Goal: Information Seeking & Learning: Learn about a topic

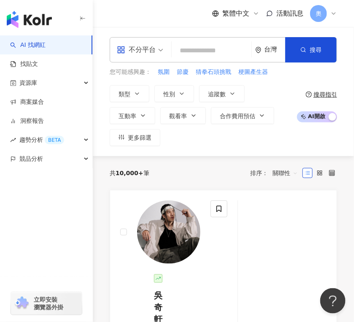
click at [204, 45] on input "search" at bounding box center [211, 51] width 73 height 16
paste input "**********"
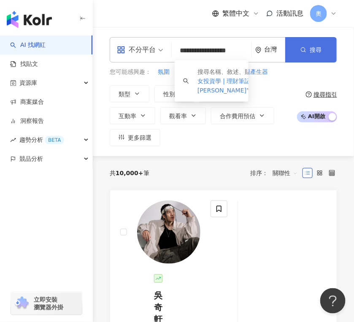
scroll to position [0, 24]
click at [306, 48] on icon "button" at bounding box center [304, 50] width 6 height 6
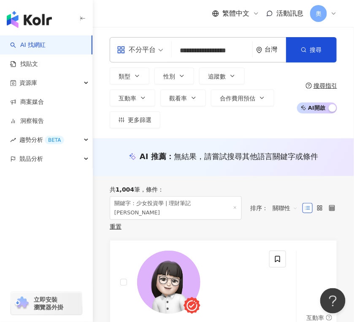
click at [304, 181] on div "共 1,004 筆 條件 ： 關鍵字：少女投資學 | 理財筆記王 lynn 重置 排序： 關聯性" at bounding box center [224, 208] width 228 height 64
click at [296, 182] on div "共 1,004 筆 條件 ： 關鍵字：少女投資學 | 理財筆記王 lynn 重置 排序： 關聯性" at bounding box center [224, 208] width 228 height 64
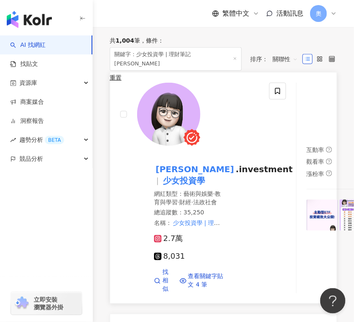
scroll to position [168, 0]
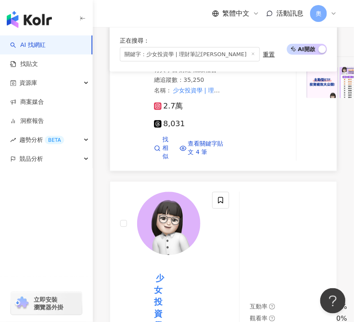
click at [345, 161] on div "互動率 0.98% 觀看率 0% 漲粉率 6.77%" at bounding box center [355, 55] width 118 height 211
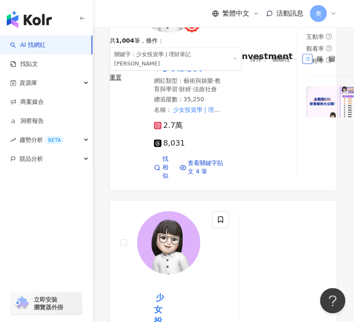
scroll to position [0, 0]
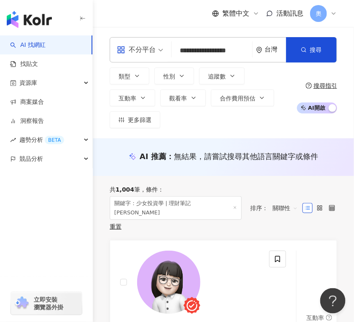
drag, startPoint x: 267, startPoint y: 49, endPoint x: 256, endPoint y: 51, distance: 11.1
click at [267, 49] on div "台灣" at bounding box center [275, 49] width 21 height 7
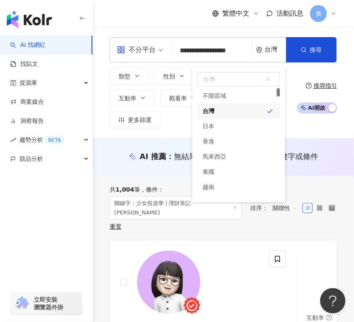
click at [206, 54] on input "**********" at bounding box center [212, 51] width 74 height 16
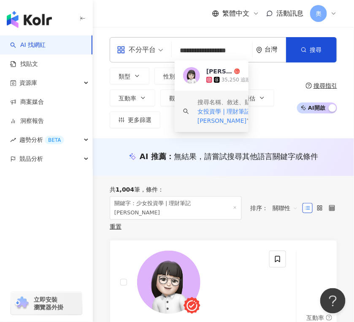
click at [206, 54] on input "**********" at bounding box center [212, 51] width 74 height 16
paste input "**"
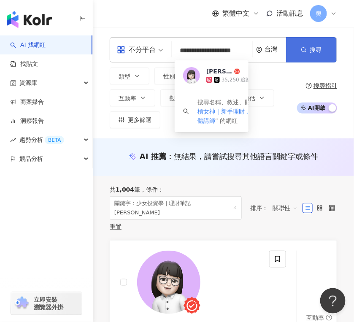
type input "**********"
click at [314, 55] on button "搜尋" at bounding box center [311, 49] width 51 height 25
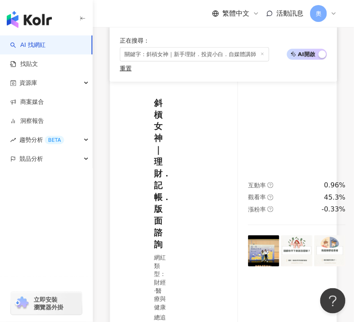
click at [284, 190] on div "互動率 0.96%" at bounding box center [297, 185] width 98 height 9
click at [341, 74] on div "互動率 0.96% 觀看率 45.3% 漲粉率 -0.33%" at bounding box center [297, 223] width 118 height 415
click at [173, 55] on span "關鍵字：斜槓女神｜新手理財．投資小白．自媒體講師" at bounding box center [194, 54] width 149 height 14
click at [173, 54] on span "關鍵字：斜槓女神｜新手理財．投資小白．自媒體講師" at bounding box center [194, 54] width 149 height 14
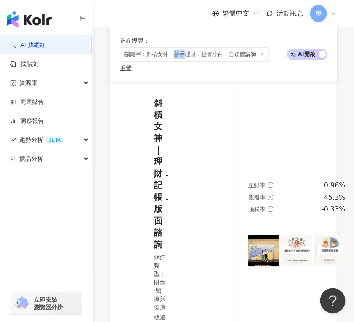
click at [173, 54] on span "關鍵字：斜槓女神｜新手理財．投資小白．自媒體講師" at bounding box center [194, 54] width 149 height 14
click at [263, 55] on line at bounding box center [263, 54] width 2 height 2
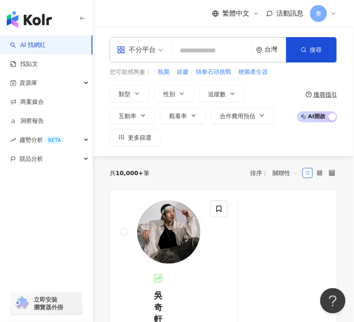
click at [345, 81] on div "不分平台 台灣 搜尋 5676c4fd-7e70-4ca1-8989-cebd43683fe6 斜槓女神｜理財．記帳．版面諮詢 36,664 追蹤者 搜尋名稱…" at bounding box center [223, 91] width 261 height 109
click at [178, 45] on input "search" at bounding box center [212, 51] width 74 height 16
paste input "**********"
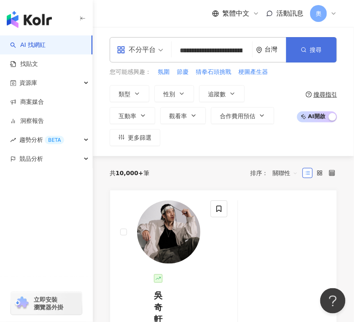
scroll to position [0, 67]
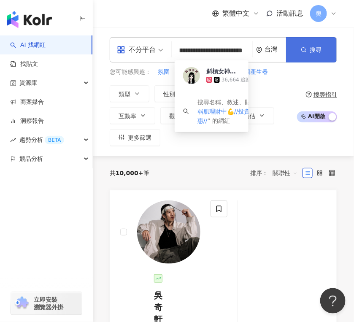
click at [311, 46] on span "搜尋" at bounding box center [316, 49] width 12 height 7
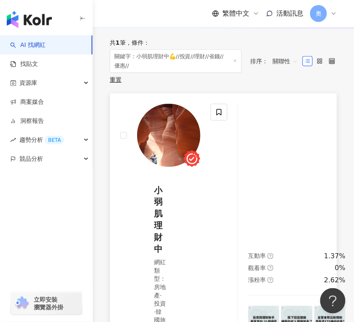
scroll to position [168, 0]
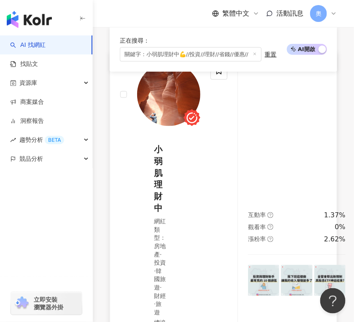
click at [300, 244] on div "漲粉率 2.62%" at bounding box center [297, 239] width 98 height 9
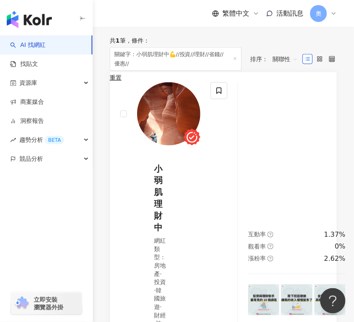
scroll to position [0, 0]
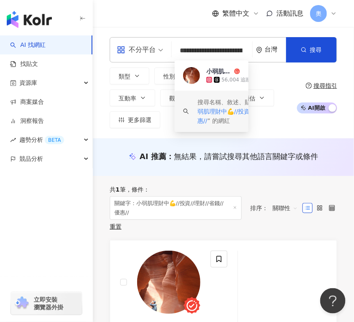
click at [214, 54] on input "**********" at bounding box center [212, 51] width 74 height 16
paste input "search"
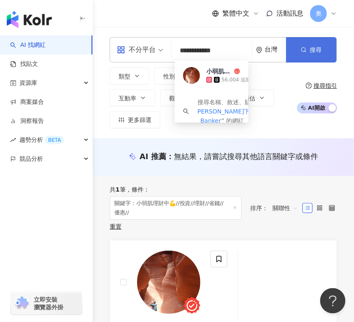
type input "**********"
click at [304, 49] on icon "button" at bounding box center [304, 50] width 6 height 6
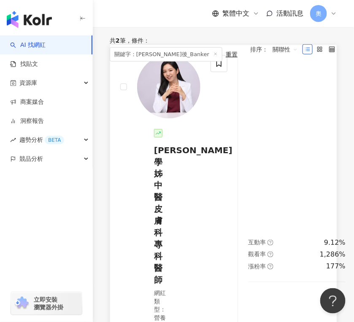
scroll to position [215, 0]
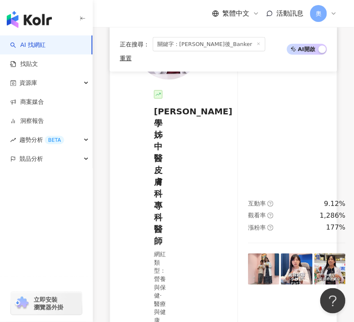
click at [311, 221] on div "觀看率 1,286%" at bounding box center [297, 216] width 98 height 9
click at [326, 242] on div "互動率 9.12% 觀看率 1,286% 漲粉率 177%" at bounding box center [297, 241] width 118 height 451
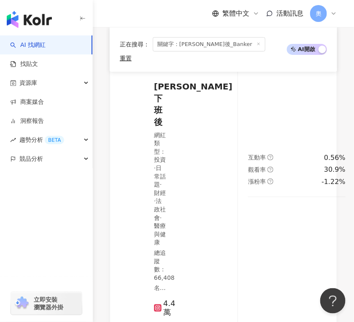
scroll to position [722, 0]
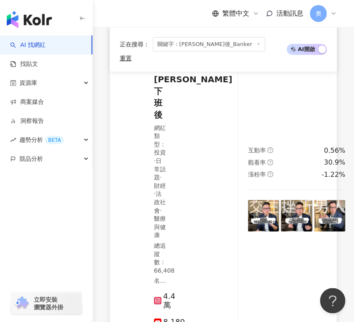
click at [303, 179] on div "互動率 0.56% 觀看率 30.9% 漲粉率 -1.22%" at bounding box center [297, 189] width 118 height 392
click at [182, 41] on span "關鍵字：李董下班後_Banker" at bounding box center [209, 44] width 113 height 14
click at [182, 42] on span "關鍵字：李董下班後_Banker" at bounding box center [209, 44] width 113 height 14
click at [132, 55] on div "重置" at bounding box center [126, 58] width 12 height 7
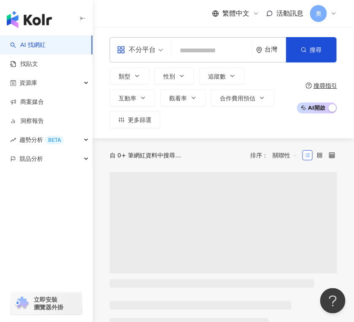
click at [221, 50] on input "search" at bounding box center [212, 51] width 74 height 16
paste input "**********"
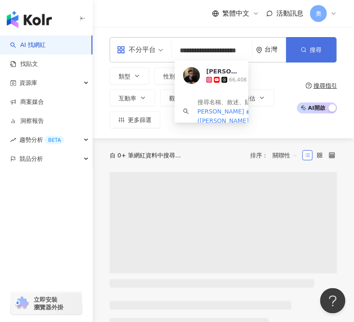
scroll to position [0, 25]
type input "**********"
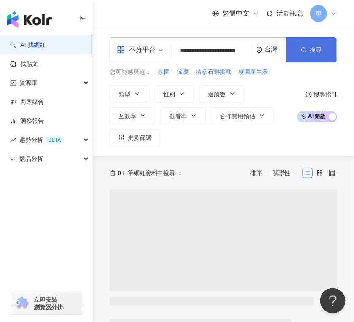
click at [312, 49] on span "搜尋" at bounding box center [316, 49] width 12 height 7
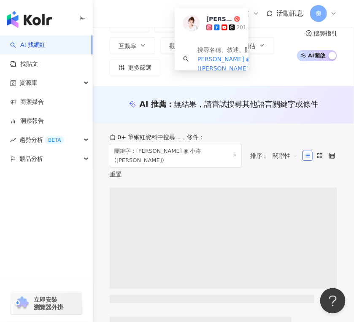
scroll to position [56, 0]
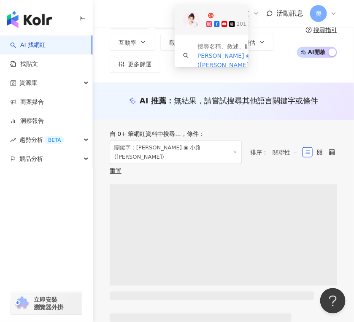
click at [214, 20] on div "201,293 追蹤者" at bounding box center [240, 24] width 68 height 8
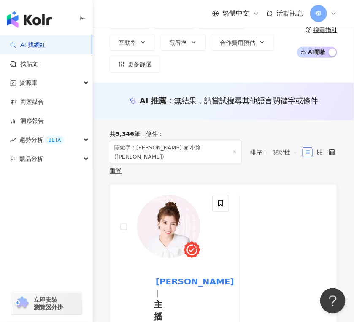
scroll to position [0, 0]
paste input "**********"
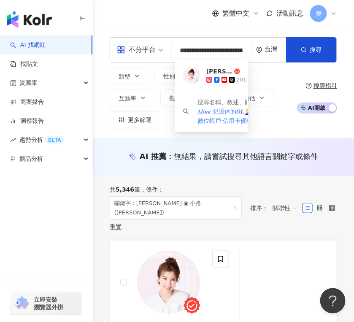
scroll to position [0, 117]
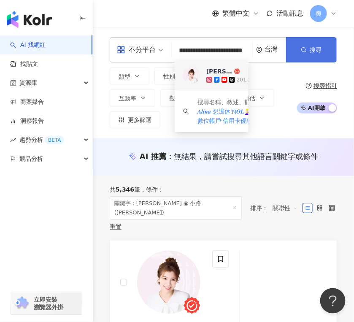
type input "**********"
click at [300, 51] on button "搜尋" at bounding box center [311, 49] width 51 height 25
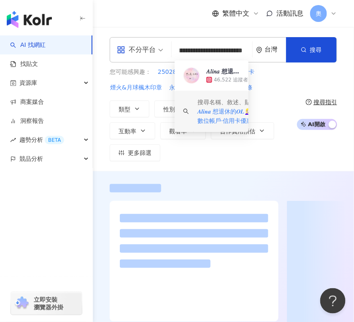
scroll to position [56, 0]
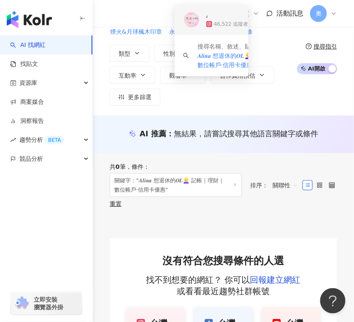
click at [219, 15] on div "𝐴𝑙𝑖𝑛𝑎 想退休的𝑂𝐿 46,522 追蹤者" at bounding box center [227, 19] width 42 height 17
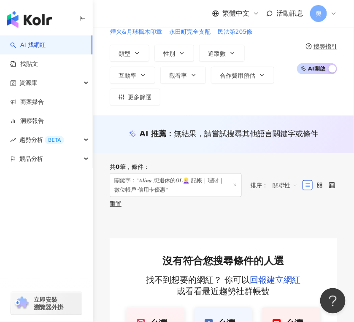
click at [206, 104] on div "類型 性別 追蹤數 互動率 觀看率 合作費用預估 更多篩選" at bounding box center [201, 75] width 183 height 61
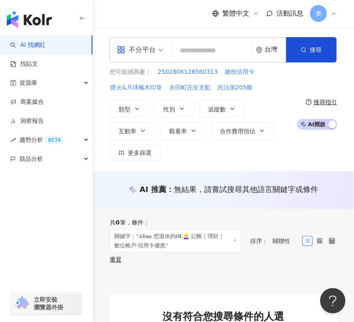
click at [215, 47] on input "search" at bounding box center [212, 51] width 74 height 16
paste input "**********"
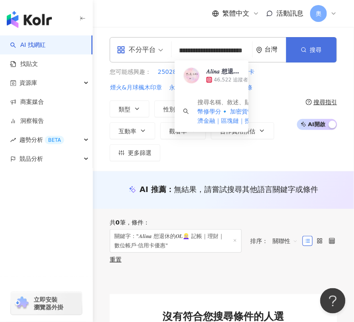
click at [309, 52] on button "搜尋" at bounding box center [311, 49] width 51 height 25
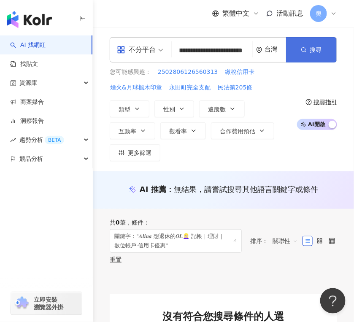
scroll to position [0, 0]
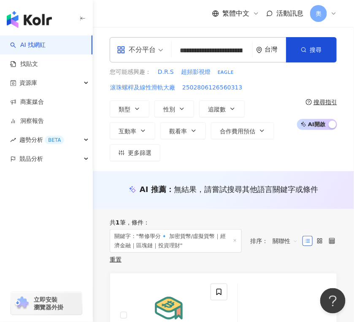
click at [221, 55] on input "**********" at bounding box center [212, 51] width 74 height 16
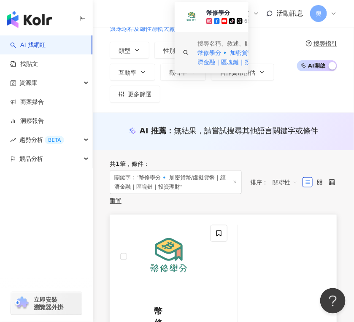
scroll to position [168, 0]
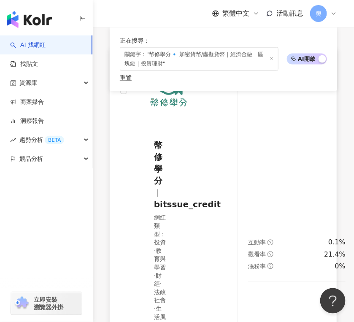
scroll to position [225, 0]
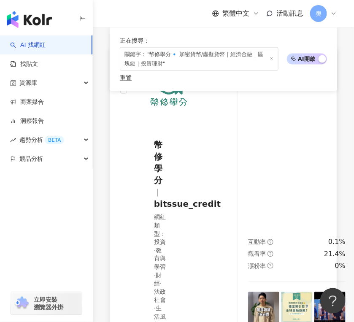
click at [182, 163] on div "幣修學分 bitssue_credit 網紅類型 ： 投資 · 教育與學習 · 財經 · 法政社會 · 生活風格 總追蹤數 ： 68,845 4.7萬 3,7…" at bounding box center [165, 281] width 90 height 444
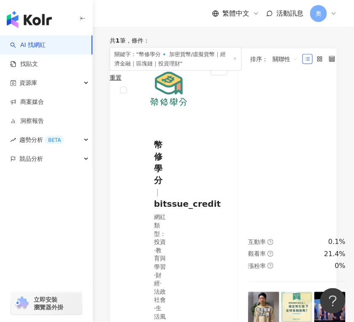
scroll to position [0, 0]
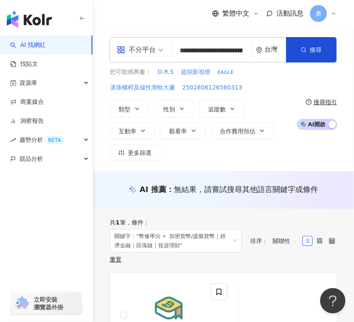
click at [215, 46] on input "**********" at bounding box center [212, 51] width 74 height 16
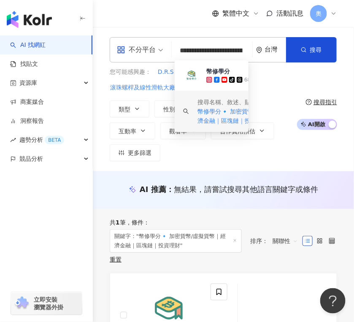
click at [208, 52] on input "**********" at bounding box center [212, 51] width 74 height 16
paste input "search"
type input "*********"
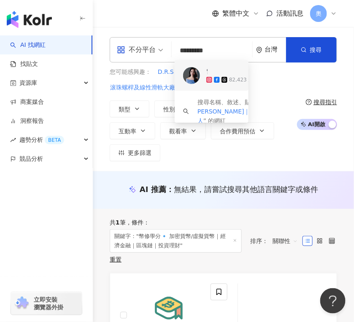
click at [205, 81] on div "雪寶 - Sharon 82,423 追蹤者 找相似" at bounding box center [212, 75] width 74 height 30
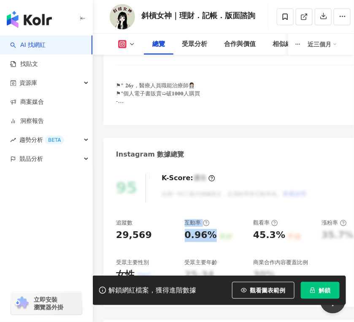
drag, startPoint x: 179, startPoint y: 235, endPoint x: 210, endPoint y: 239, distance: 31.5
click at [210, 239] on div "追蹤數 29,569 互動率 0.96% 良好 觀看率 45.3% 不佳 漲粉率 35.7% 一般 受眾主要性別 女性 76% 受眾主要年齡 25-34 歲 …" at bounding box center [249, 258] width 266 height 76
click at [210, 239] on div "0.96%" at bounding box center [201, 235] width 32 height 13
click at [212, 238] on div "0.96%" at bounding box center [201, 235] width 32 height 13
drag, startPoint x: 213, startPoint y: 236, endPoint x: 186, endPoint y: 238, distance: 27.1
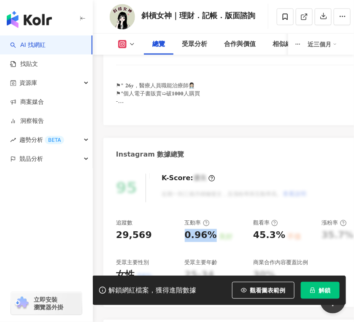
click at [186, 238] on div "0.96% 良好" at bounding box center [215, 235] width 60 height 13
copy div "0.96%"
click at [265, 232] on div "45.3%" at bounding box center [269, 235] width 32 height 13
drag, startPoint x: 261, startPoint y: 235, endPoint x: 277, endPoint y: 236, distance: 16.5
click at [265, 236] on div "45.3%" at bounding box center [269, 235] width 32 height 13
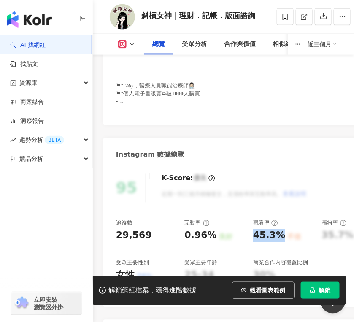
copy div "45.3%"
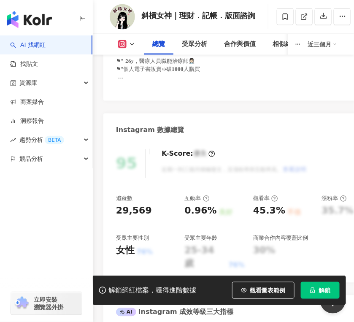
scroll to position [281, 0]
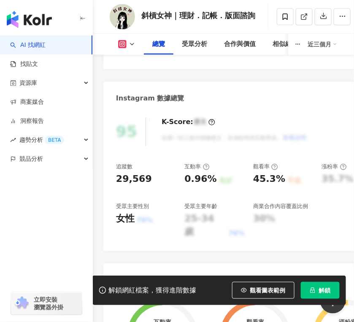
click at [160, 182] on div "29,569" at bounding box center [146, 179] width 60 height 13
drag, startPoint x: 256, startPoint y: 181, endPoint x: 277, endPoint y: 182, distance: 20.8
click at [265, 182] on div "45.3%" at bounding box center [269, 179] width 32 height 13
drag, startPoint x: 252, startPoint y: 182, endPoint x: 262, endPoint y: 189, distance: 12.3
click at [265, 182] on div "追蹤數 29,569 互動率 0.96% 良好 觀看率 45.3% 不佳 漲粉率 35.7% 一般 受眾主要性別 女性 76% 受眾主要年齡 25-34 歲 …" at bounding box center [249, 201] width 266 height 76
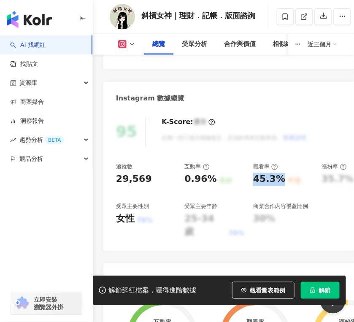
copy div "45.3%"
drag, startPoint x: 188, startPoint y: 180, endPoint x: 211, endPoint y: 181, distance: 22.8
click at [211, 181] on div "追蹤數 29,569 互動率 0.96% 良好 觀看率 45.3% 不佳 漲粉率 35.7% 一般 受眾主要性別 女性 76% 受眾主要年齡 25-34 歲 …" at bounding box center [249, 201] width 266 height 76
copy div "0.96%"
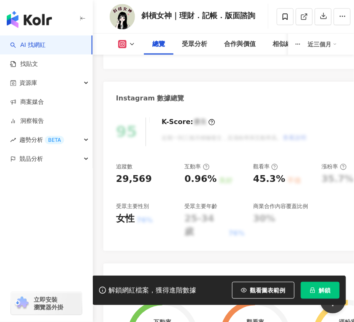
click at [265, 236] on div "95 K-Score : 優良 近期一到三個月積極發文，且漲粉率與互動率高。 查看說明 追蹤數 29,569 互動率 0.96% 良好 觀看率 45.3% 不…" at bounding box center [248, 180] width 291 height 142
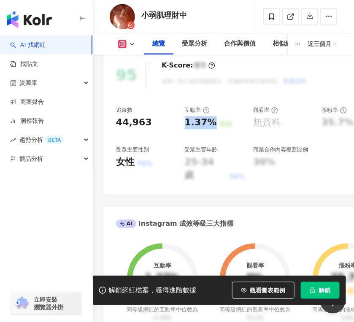
drag, startPoint x: 193, startPoint y: 125, endPoint x: 212, endPoint y: 127, distance: 18.7
click at [212, 127] on div "1.37%" at bounding box center [201, 123] width 32 height 13
copy div "1.37%"
click at [265, 207] on div "AI Instagram 成效等級三大指標" at bounding box center [248, 220] width 291 height 27
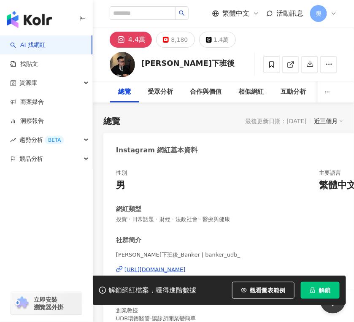
click at [345, 182] on div "繁體中文" at bounding box center [337, 185] width 37 height 13
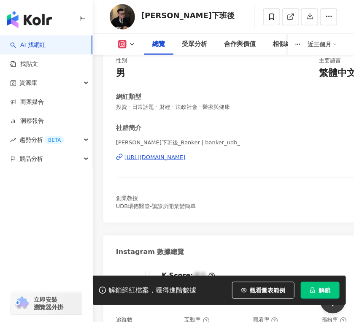
scroll to position [281, 0]
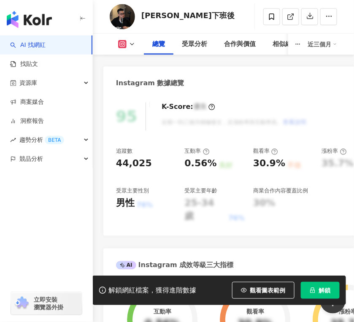
click at [301, 218] on div "95 K-Score : 優良 近期一到三個月積極發文，且漲粉率與互動率高。 查看說明 追蹤數 44,025 互動率 0.56% 良好 觀看率 30.9% 不…" at bounding box center [248, 165] width 291 height 142
drag, startPoint x: 253, startPoint y: 163, endPoint x: 276, endPoint y: 162, distance: 23.2
click at [276, 162] on div "追蹤數 44,025 互動率 0.56% 良好 觀看率 30.9% 不佳 漲粉率 35.7% 一般 受眾主要性別 男性 76% 受眾主要年齡 25-34 歲 …" at bounding box center [249, 186] width 266 height 76
click at [257, 167] on div "30.9%" at bounding box center [269, 163] width 32 height 13
drag, startPoint x: 253, startPoint y: 159, endPoint x: 280, endPoint y: 161, distance: 27.1
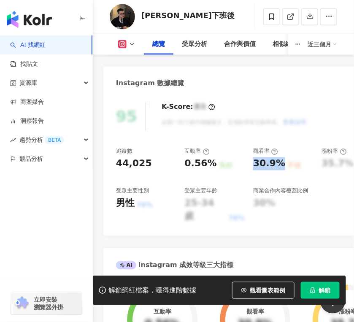
click at [282, 160] on div "30.9% 不佳" at bounding box center [283, 163] width 60 height 13
copy div "30.9%"
drag, startPoint x: 188, startPoint y: 164, endPoint x: 212, endPoint y: 166, distance: 23.7
click at [212, 166] on div "0.56%" at bounding box center [201, 163] width 32 height 13
copy div "0.56%"
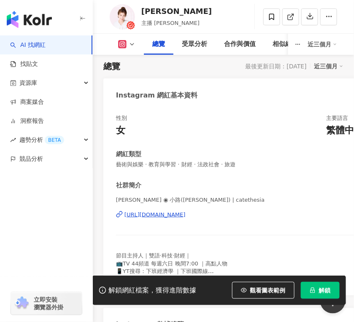
scroll to position [168, 0]
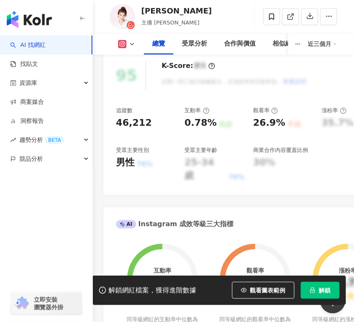
scroll to position [338, 0]
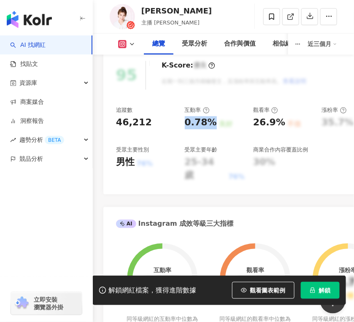
drag, startPoint x: 184, startPoint y: 124, endPoint x: 214, endPoint y: 126, distance: 29.6
click at [214, 125] on div "追蹤數 46,212 互動率 0.78% 良好 觀看率 26.9% 不佳 漲粉率 35.7% 一般 受眾主要性別 男性 76% 受眾主要年齡 25-34 歲 …" at bounding box center [249, 145] width 266 height 76
copy div "0.78%"
drag, startPoint x: 263, startPoint y: 122, endPoint x: 283, endPoint y: 125, distance: 20.5
click at [283, 125] on div "26.9% 不佳" at bounding box center [283, 123] width 60 height 13
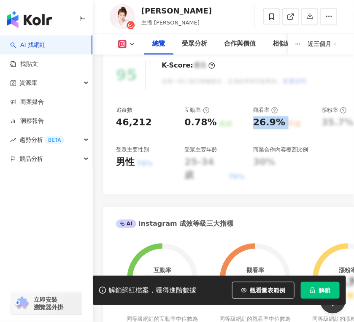
copy div "26.9% 不佳"
drag, startPoint x: 240, startPoint y: 183, endPoint x: 239, endPoint y: 162, distance: 21.2
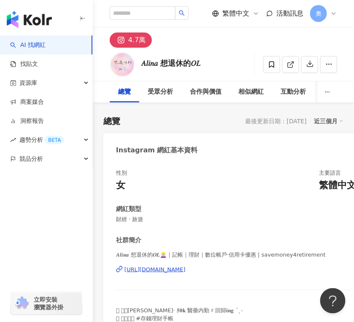
scroll to position [225, 0]
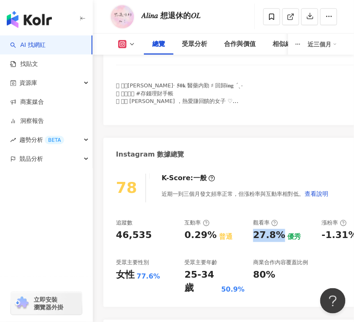
drag, startPoint x: 255, startPoint y: 236, endPoint x: 290, endPoint y: 258, distance: 42.1
click at [265, 239] on div "27.8%" at bounding box center [269, 235] width 32 height 13
drag, startPoint x: 186, startPoint y: 236, endPoint x: 211, endPoint y: 239, distance: 25.5
click at [211, 239] on div "0.29%" at bounding box center [201, 235] width 32 height 13
copy div "0.29%"
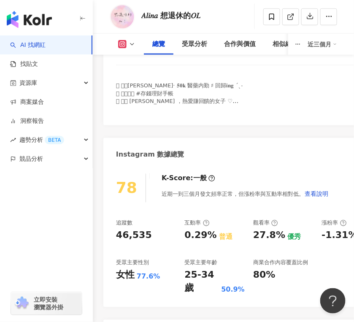
click at [228, 241] on div "受眾主要年齡" at bounding box center [215, 263] width 60 height 8
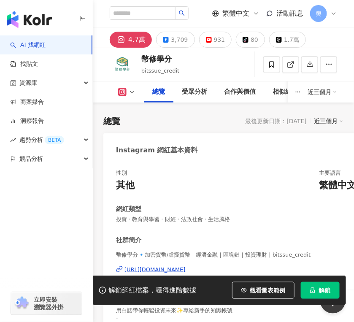
scroll to position [338, 0]
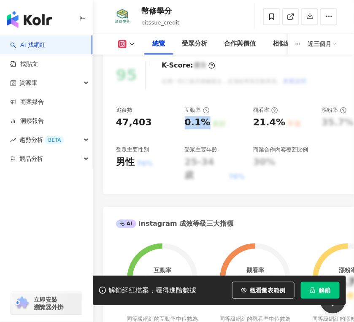
drag, startPoint x: 187, startPoint y: 123, endPoint x: 206, endPoint y: 125, distance: 19.5
click at [206, 125] on div "追蹤數 47,403 互動率 0.1% 良好 觀看率 21.4% 不佳 漲粉率 35.7% 一般 受眾主要性別 男性 76% 受眾主要年齡 25-34 歲 7…" at bounding box center [249, 145] width 266 height 76
copy div "0.1%"
drag, startPoint x: 252, startPoint y: 122, endPoint x: 277, endPoint y: 126, distance: 25.6
click at [265, 125] on div "追蹤數 47,403 互動率 0.1% 良好 觀看率 21.4% 不佳 漲粉率 35.7% 一般 受眾主要性別 男性 76% 受眾主要年齡 25-34 歲 7…" at bounding box center [249, 145] width 266 height 76
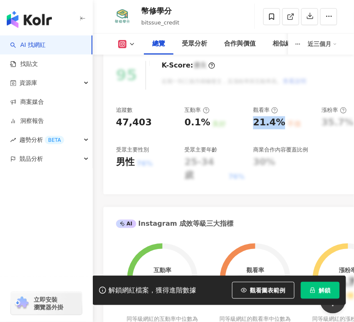
copy div "21.4%"
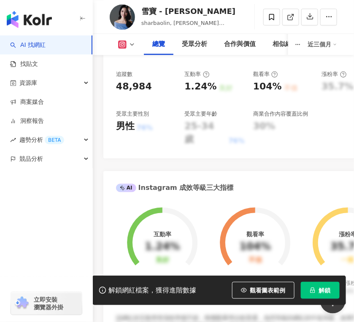
scroll to position [281, 0]
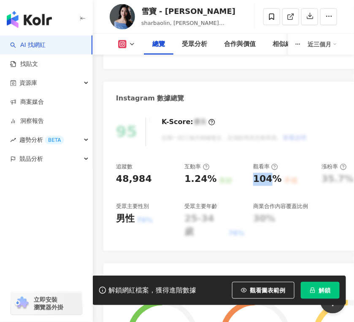
drag, startPoint x: 253, startPoint y: 180, endPoint x: 271, endPoint y: 186, distance: 18.2
click at [277, 180] on div "104%" at bounding box center [267, 179] width 29 height 13
drag, startPoint x: 186, startPoint y: 180, endPoint x: 211, endPoint y: 182, distance: 24.9
click at [211, 182] on div "1.24%" at bounding box center [201, 179] width 32 height 13
copy div "1.24%"
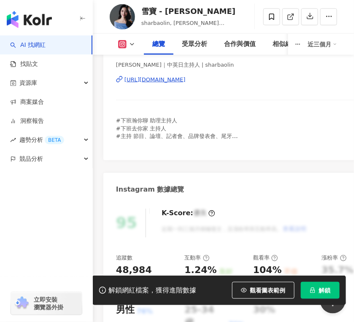
scroll to position [0, 0]
